Goal: Information Seeking & Learning: Learn about a topic

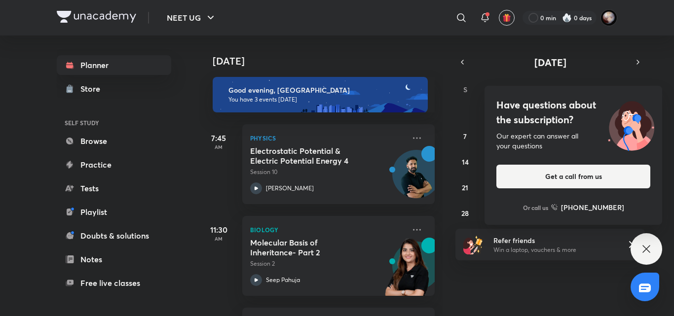
click at [645, 252] on icon at bounding box center [646, 249] width 12 height 12
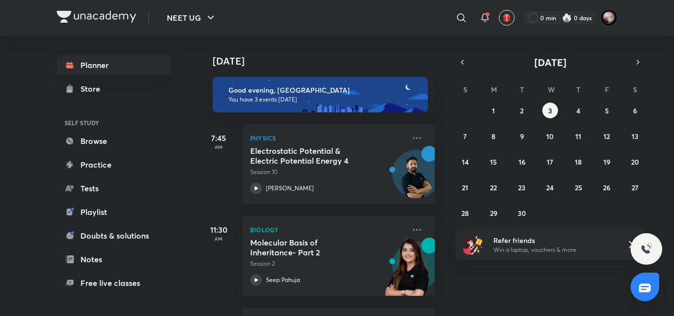
click at [456, 58] on div "[DATE]" at bounding box center [549, 62] width 189 height 14
click at [411, 137] on icon at bounding box center [417, 138] width 12 height 12
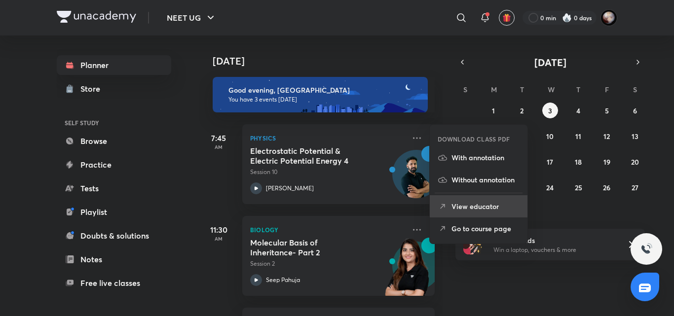
click at [466, 211] on p "View educator" at bounding box center [485, 206] width 68 height 10
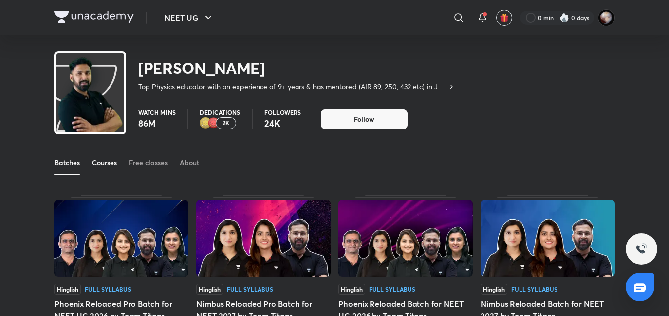
click at [105, 161] on div "Courses" at bounding box center [104, 163] width 25 height 10
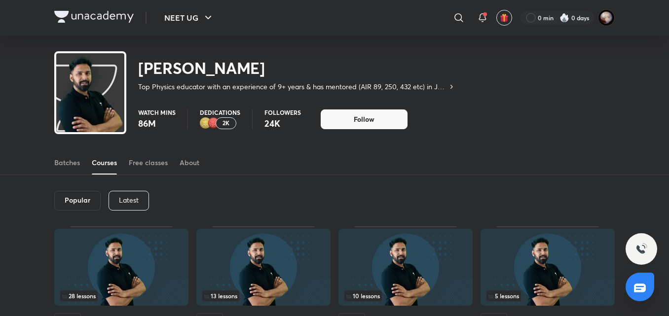
click at [139, 194] on div "Latest" at bounding box center [129, 201] width 40 height 20
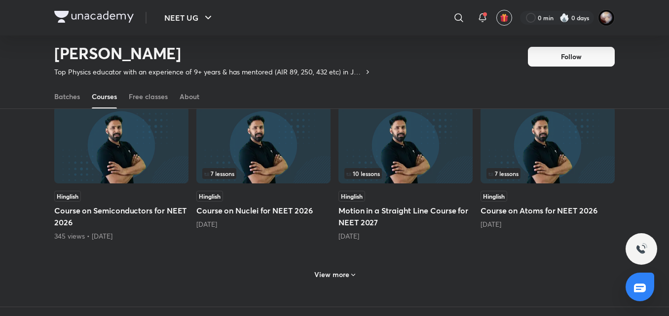
scroll to position [407, 0]
click at [270, 205] on h5 "Course on Nuclei for NEET 2026" at bounding box center [263, 211] width 134 height 12
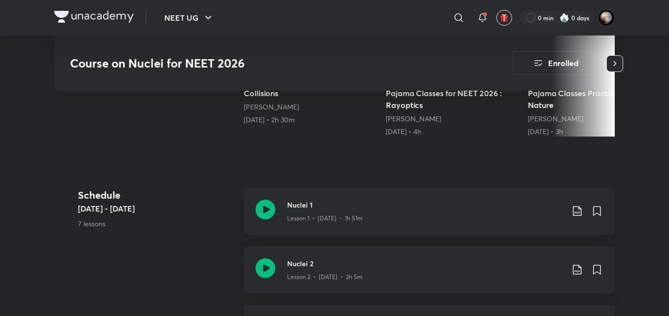
scroll to position [379, 0]
click at [262, 211] on icon at bounding box center [266, 209] width 20 height 20
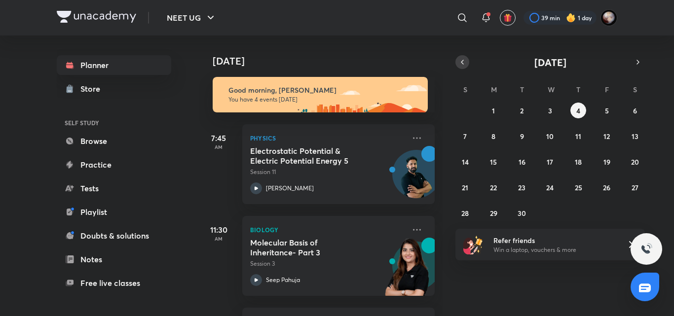
click at [462, 66] on icon "button" at bounding box center [462, 62] width 8 height 9
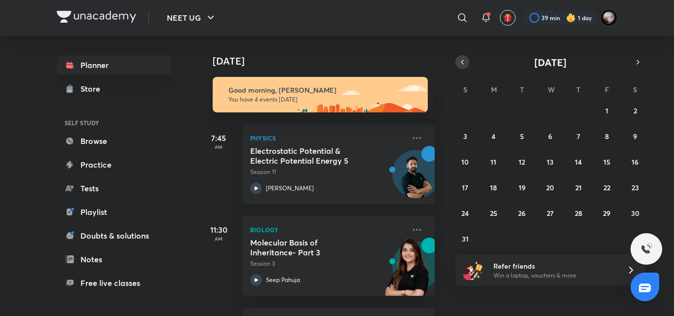
click at [462, 66] on icon "button" at bounding box center [462, 62] width 8 height 9
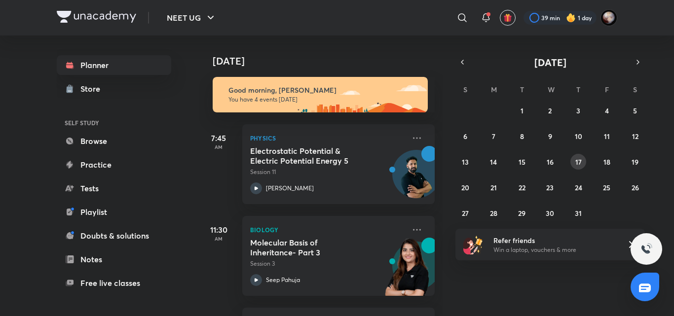
click at [580, 163] on abbr "17" at bounding box center [578, 161] width 6 height 9
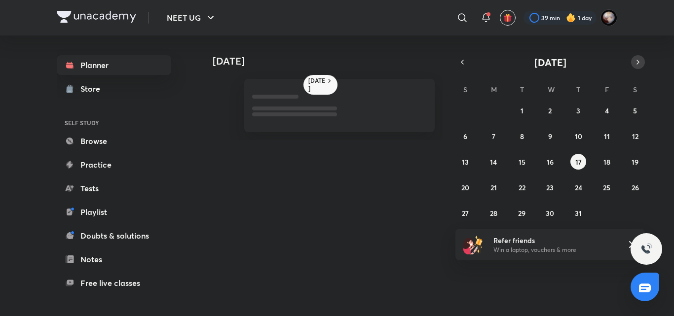
click at [638, 66] on icon "button" at bounding box center [638, 62] width 8 height 9
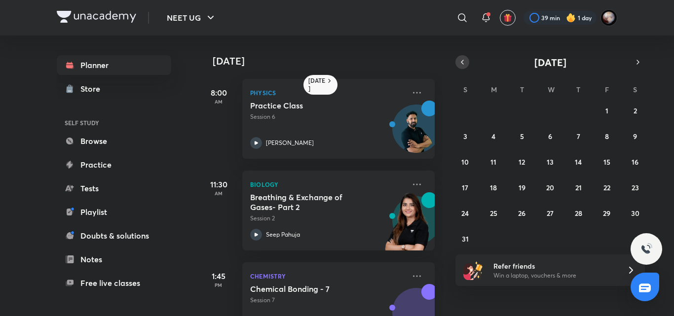
click at [464, 63] on icon "button" at bounding box center [462, 62] width 8 height 9
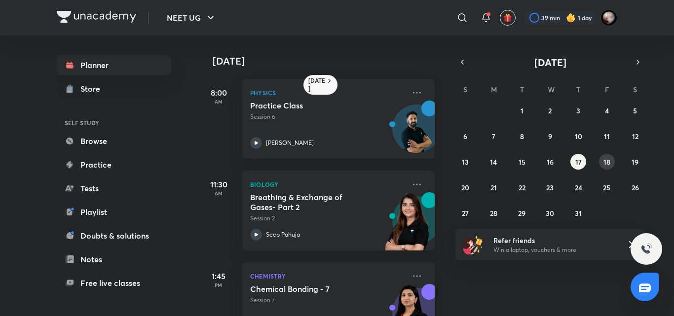
click at [609, 166] on abbr "18" at bounding box center [606, 161] width 7 height 9
click at [578, 136] on abbr "10" at bounding box center [578, 136] width 7 height 9
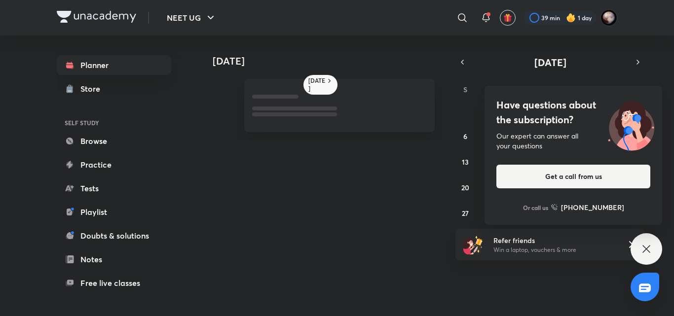
click at [653, 254] on div "Have questions about the subscription? Our expert can answer all your questions…" at bounding box center [646, 249] width 32 height 32
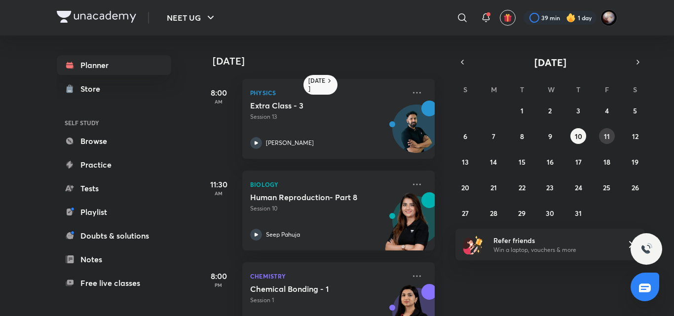
click at [611, 133] on button "11" at bounding box center [607, 136] width 16 height 16
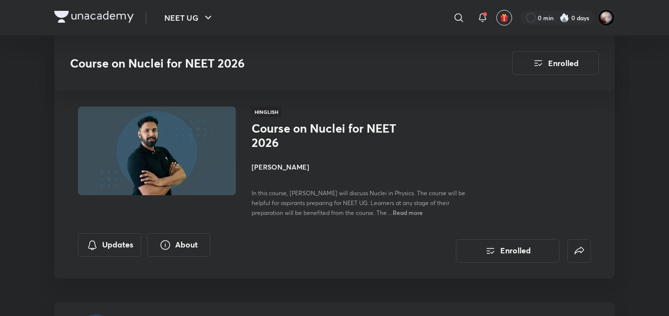
scroll to position [379, 0]
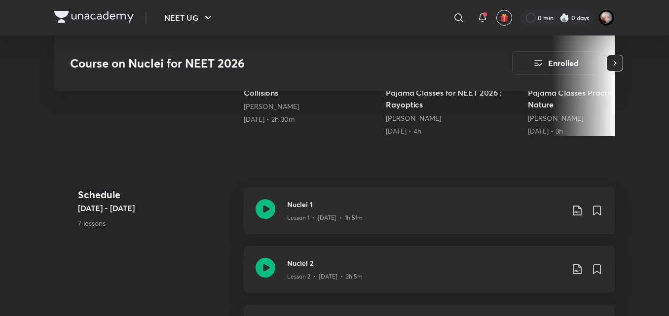
click at [130, 19] on img at bounding box center [93, 17] width 79 height 12
